Goal: Task Accomplishment & Management: Complete application form

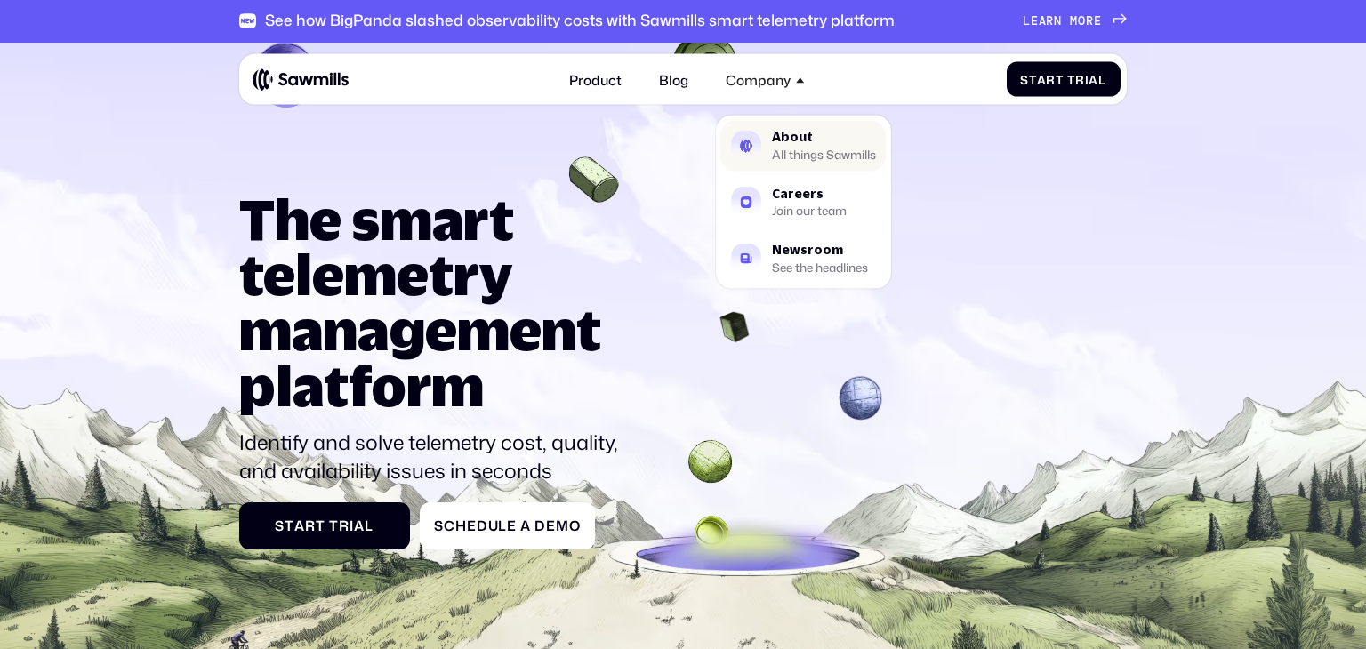
click at [767, 148] on link "About All things Sawmills" at bounding box center [803, 146] width 165 height 52
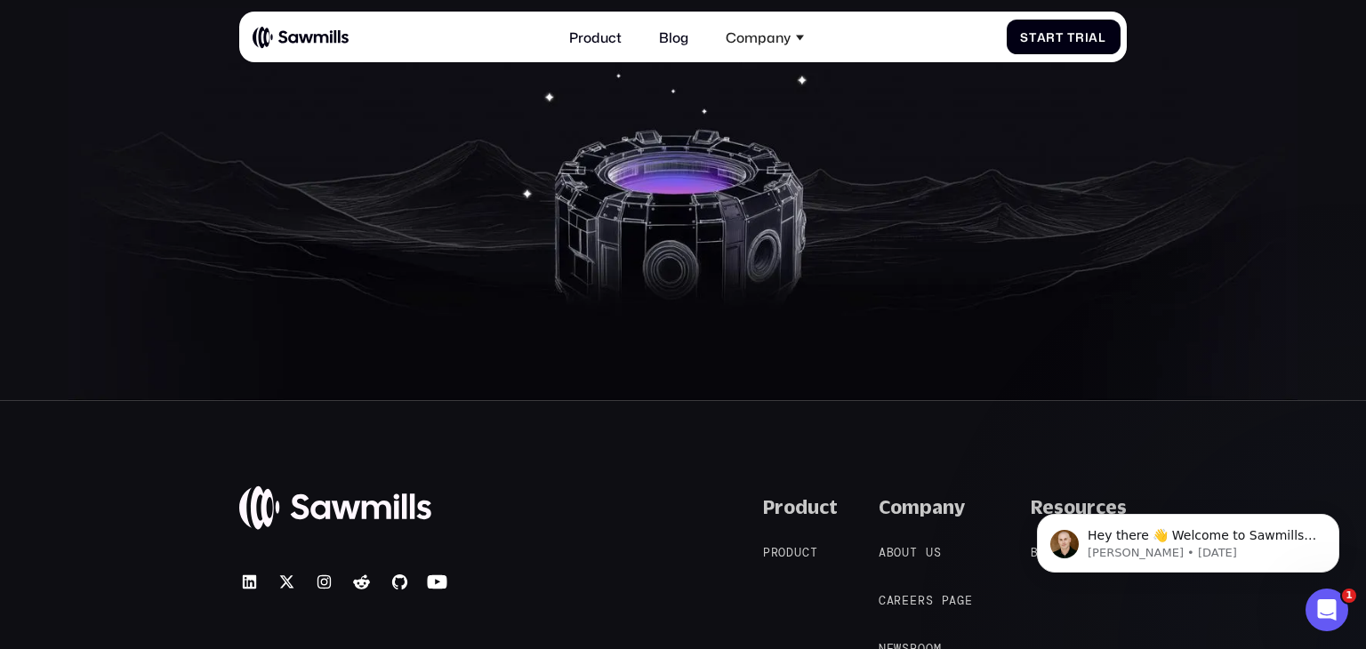
scroll to position [2551, 0]
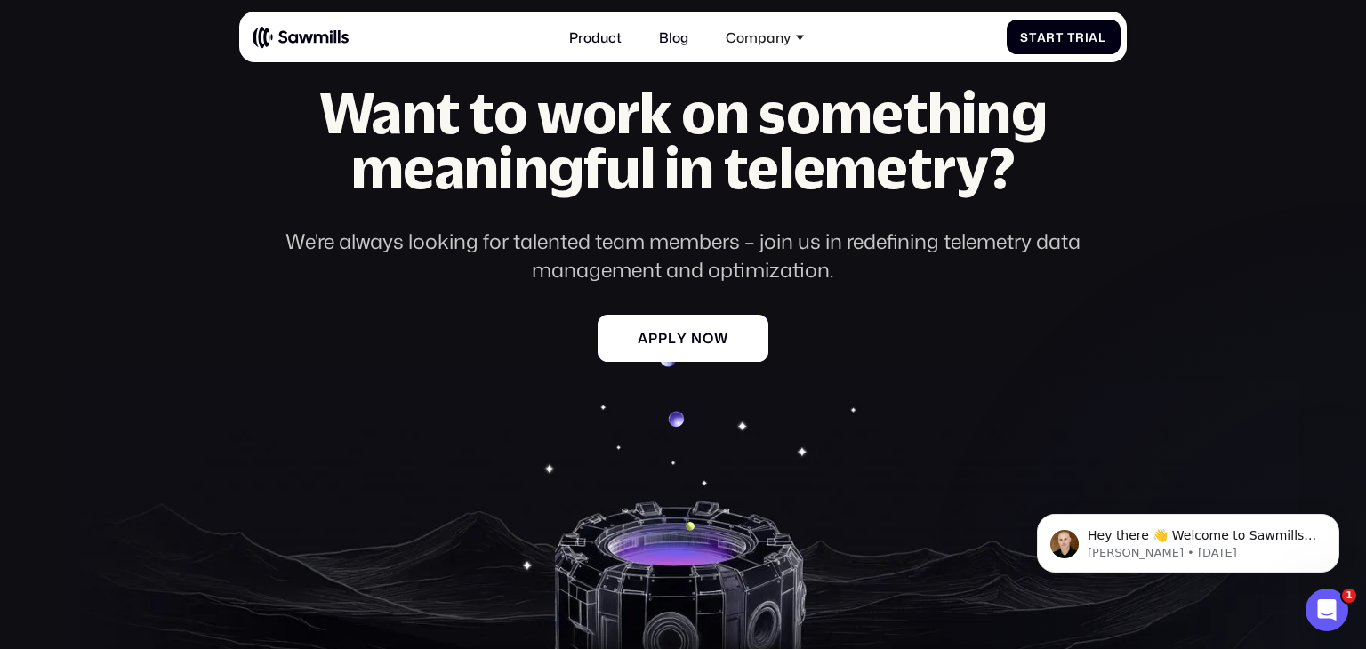
click at [700, 320] on link "A p p l y n o w A p p l y n o w" at bounding box center [683, 338] width 171 height 47
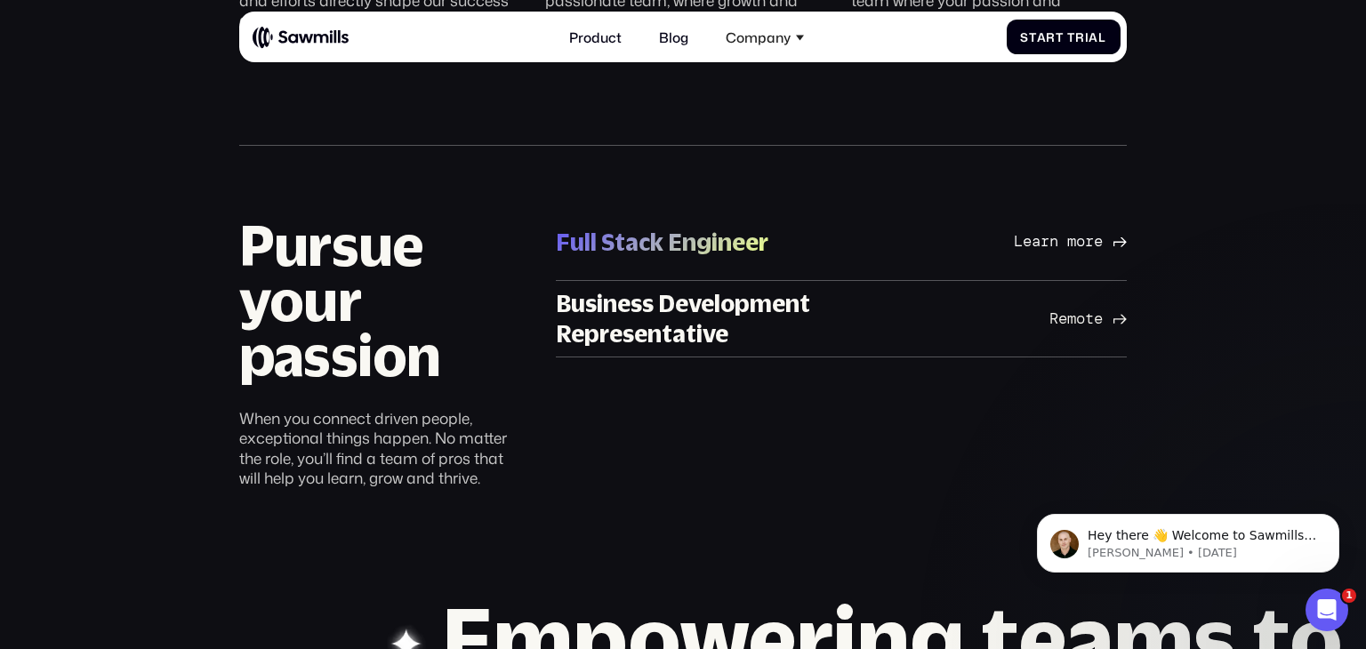
click at [640, 250] on div "Full Stack Engineer" at bounding box center [662, 242] width 213 height 31
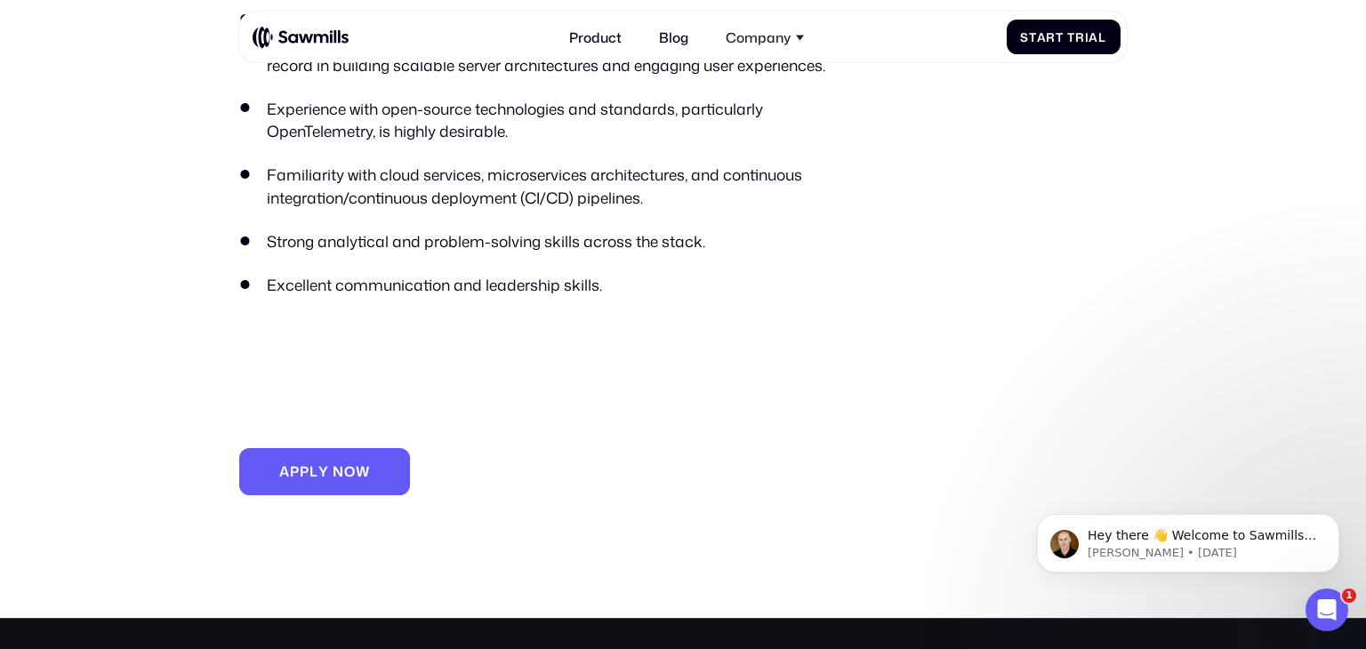
scroll to position [1466, 0]
